Goal: Information Seeking & Learning: Learn about a topic

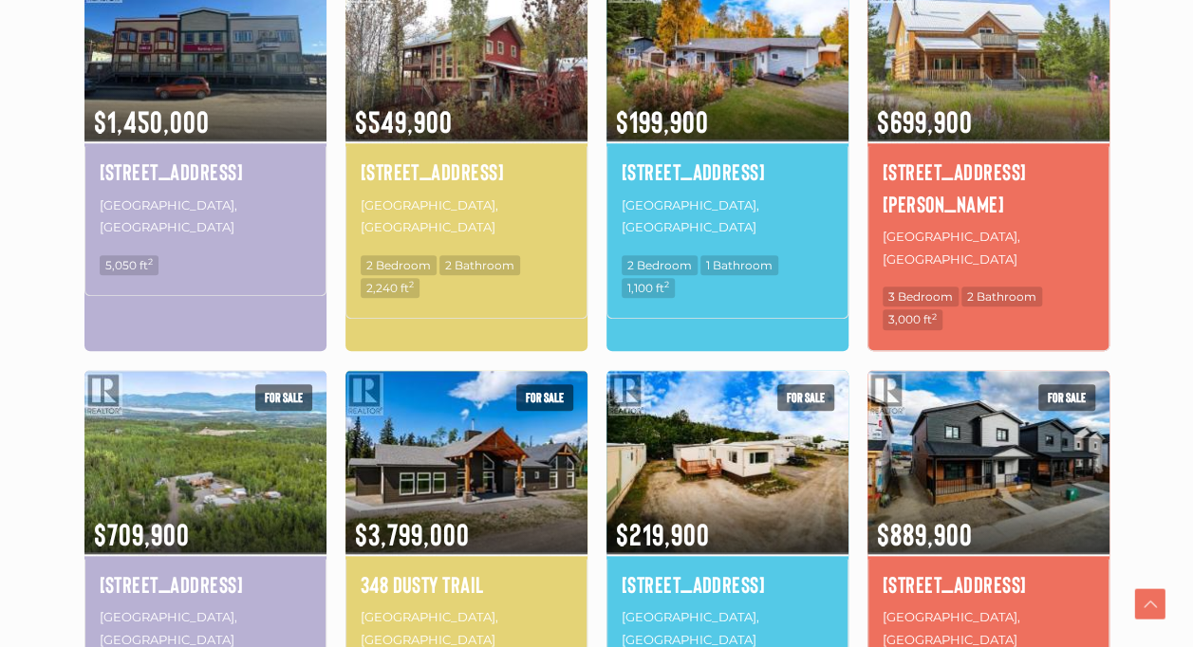
scroll to position [730, 0]
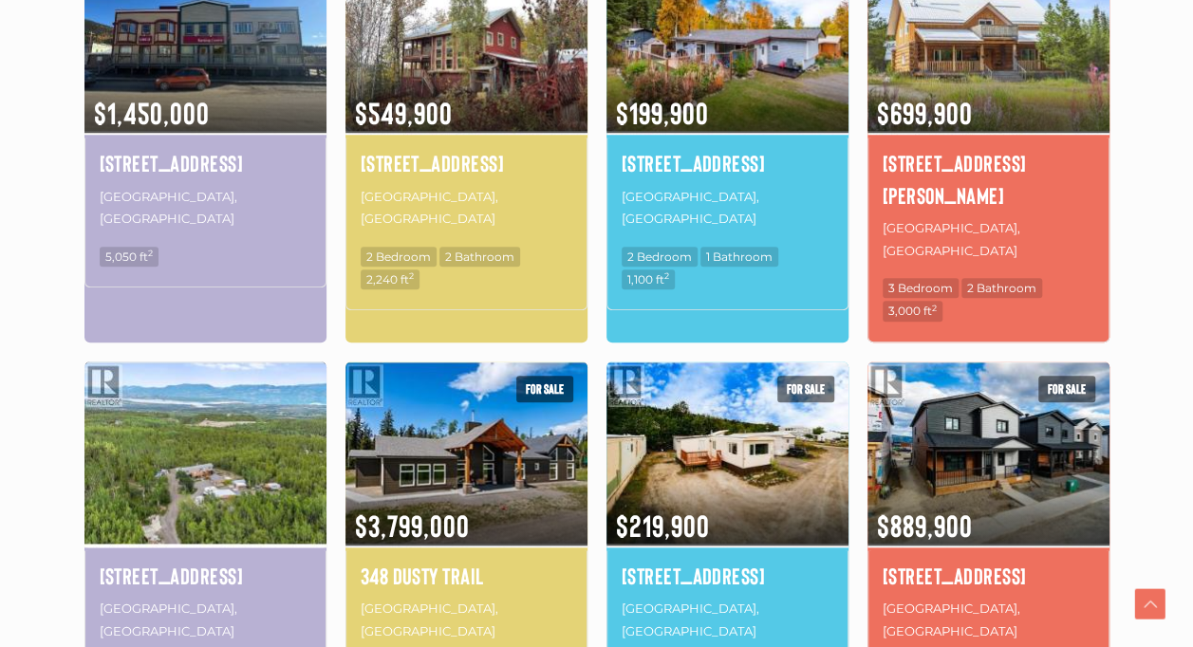
click at [182, 408] on img at bounding box center [205, 453] width 242 height 189
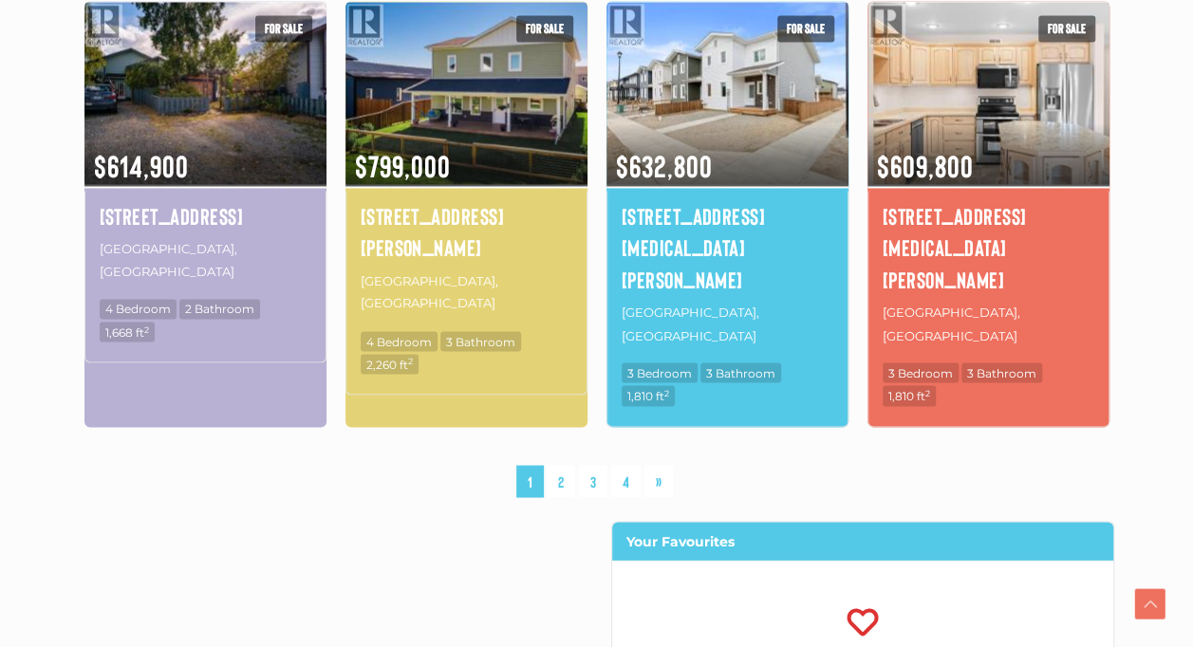
scroll to position [1472, 0]
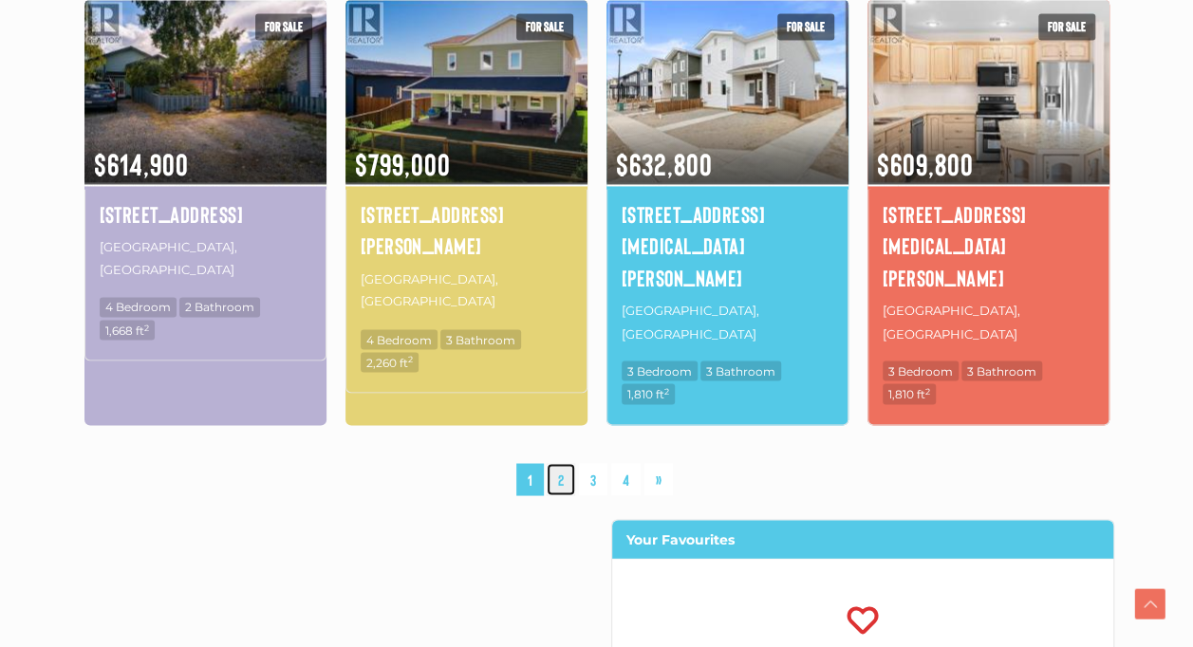
click at [558, 463] on link "2" at bounding box center [561, 479] width 28 height 33
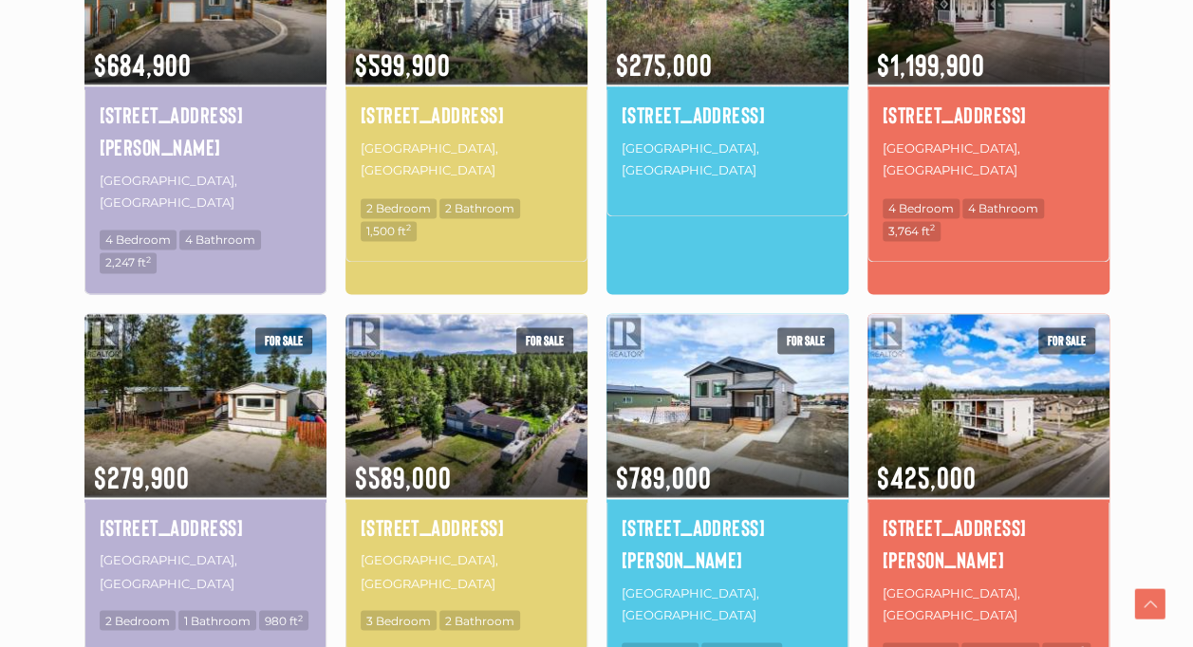
scroll to position [1266, 0]
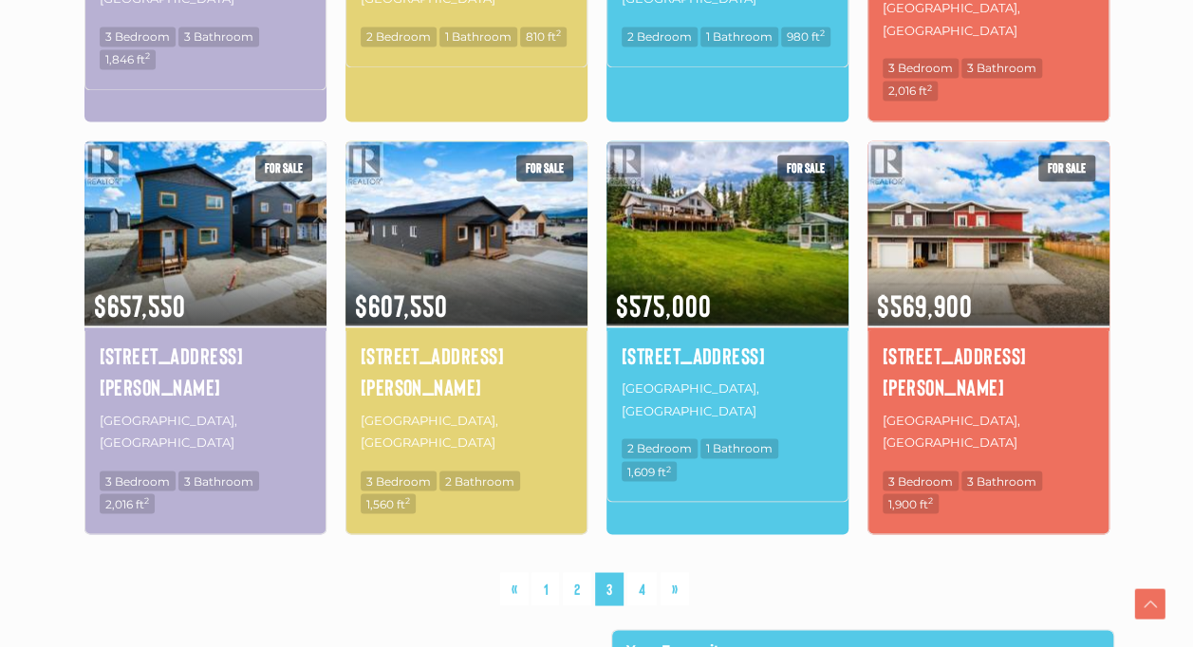
scroll to position [1472, 0]
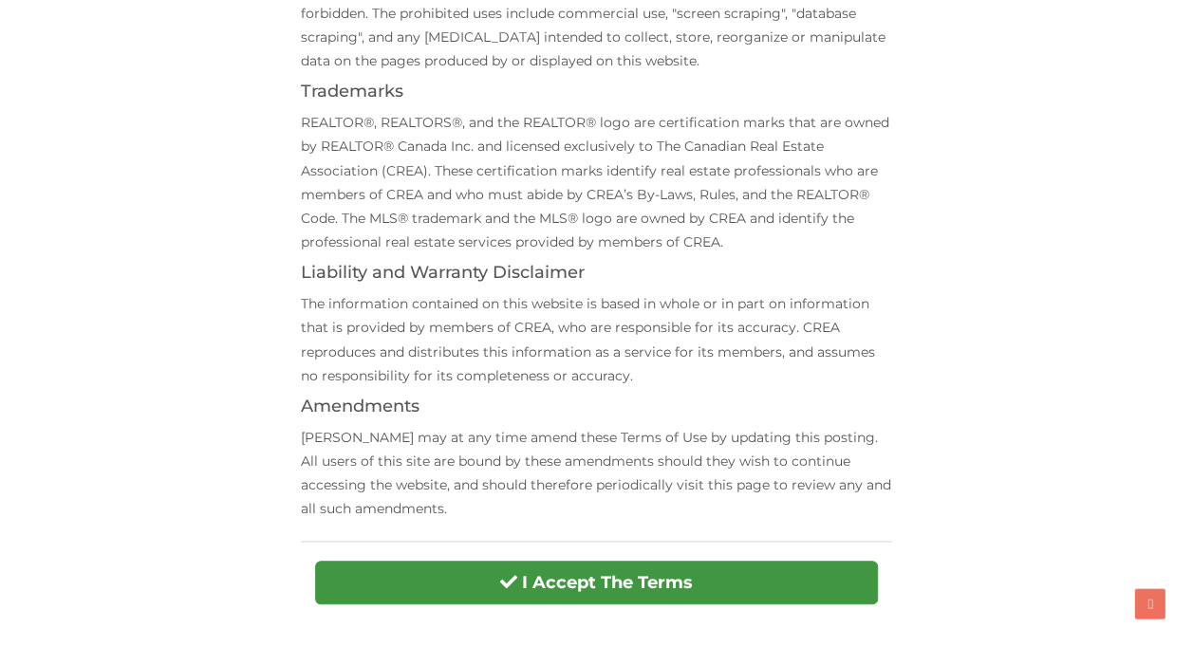
scroll to position [553, 0]
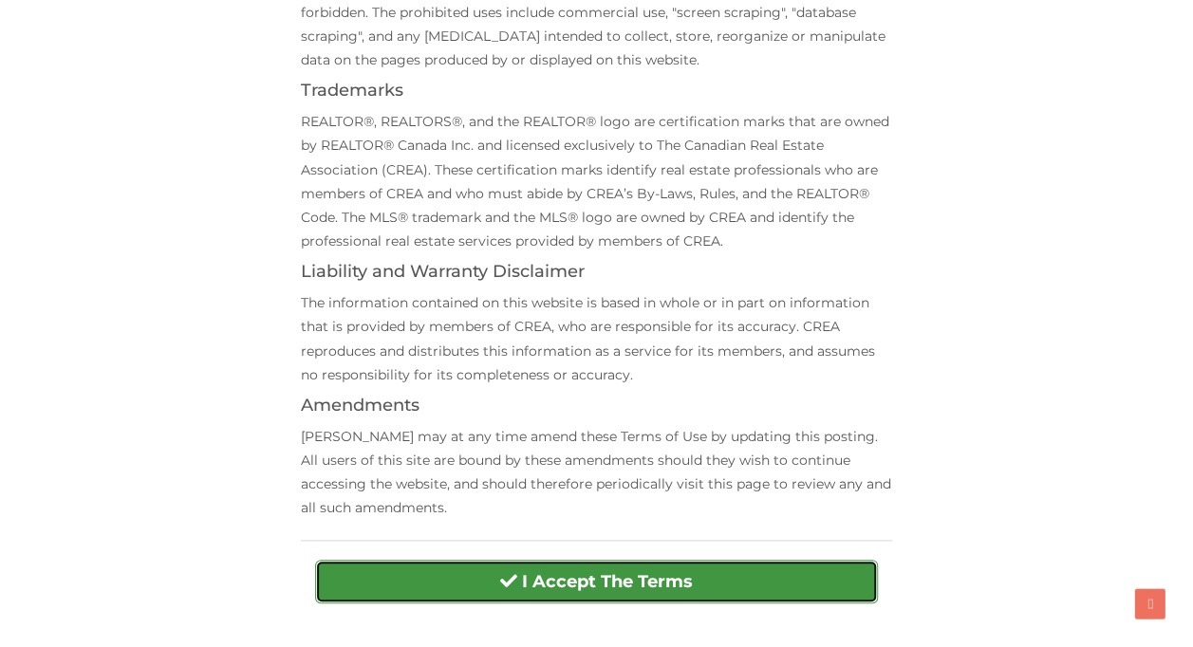
click at [475, 590] on button "I Accept The Terms" at bounding box center [596, 582] width 563 height 44
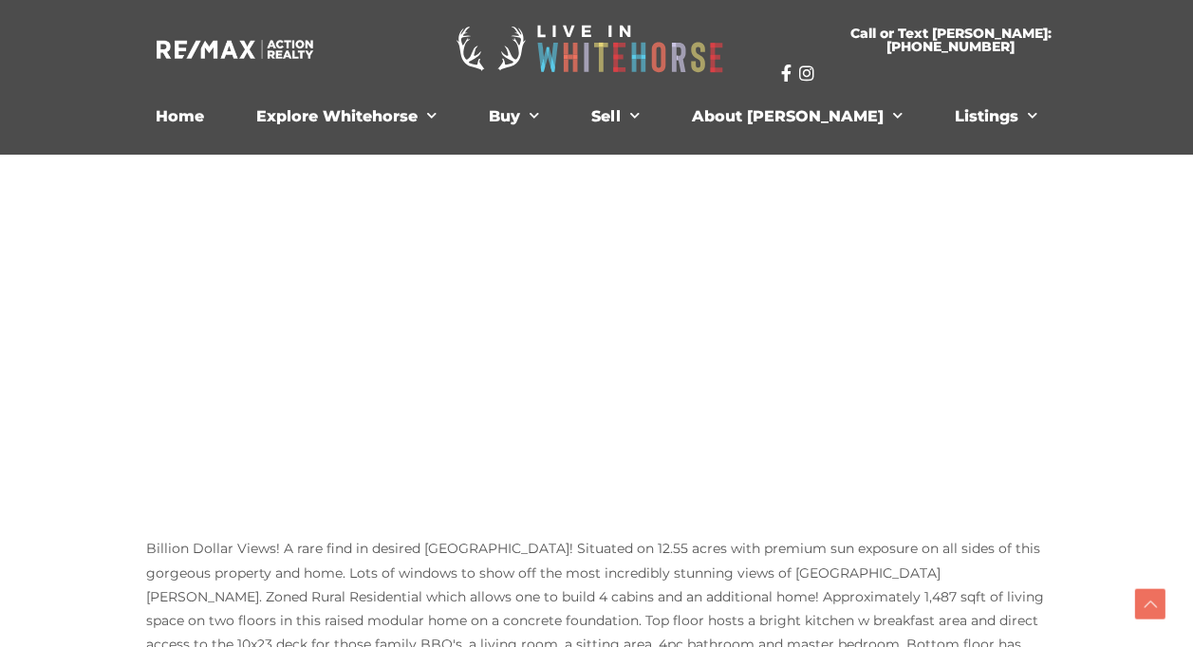
scroll to position [1434, 0]
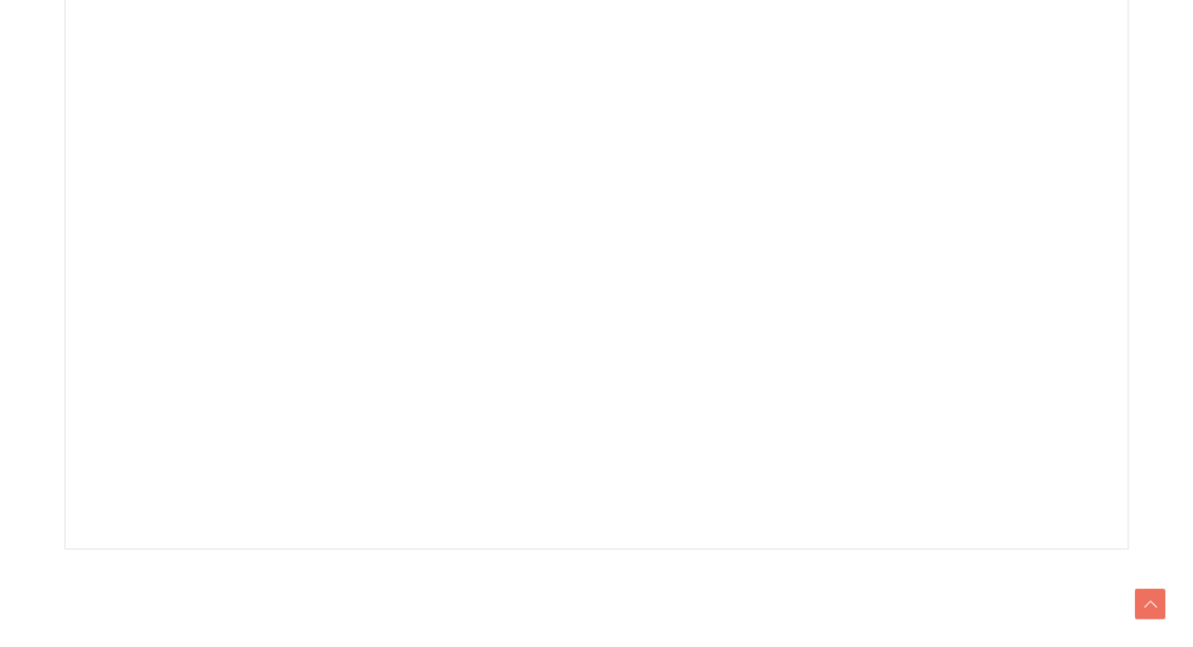
scroll to position [553, 0]
